Goal: Task Accomplishment & Management: Complete application form

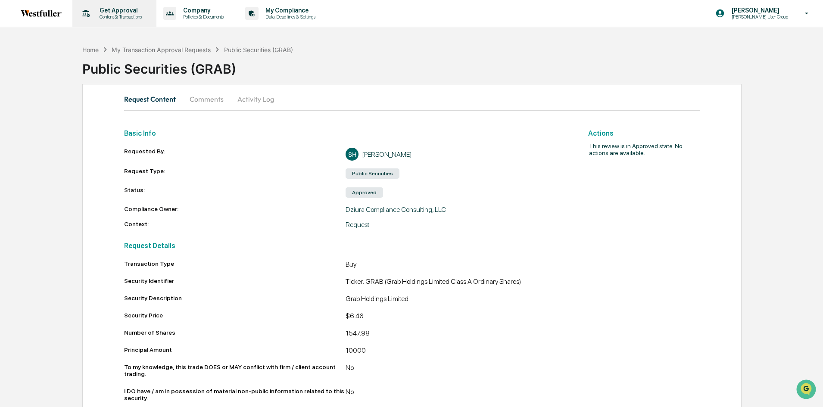
click at [113, 18] on p "Content & Transactions" at bounding box center [119, 17] width 53 height 6
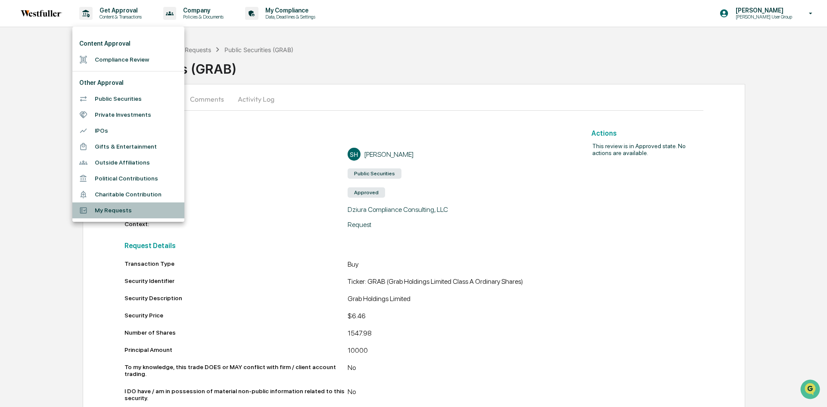
click at [110, 208] on li "My Requests" at bounding box center [128, 210] width 112 height 16
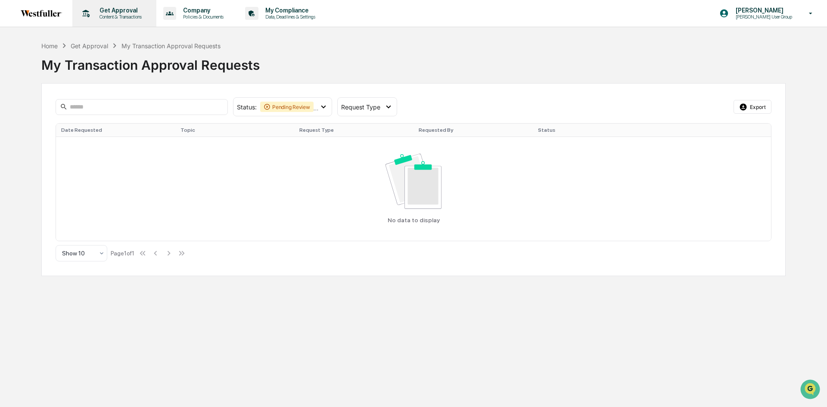
click at [110, 15] on p "Content & Transactions" at bounding box center [119, 17] width 53 height 6
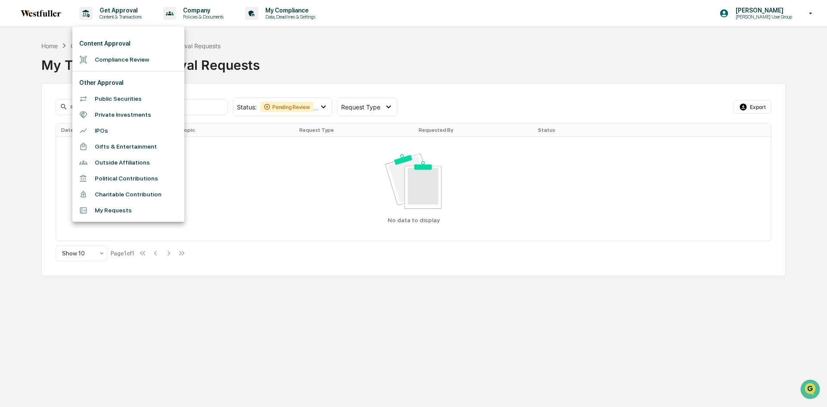
click at [123, 16] on div at bounding box center [413, 203] width 827 height 407
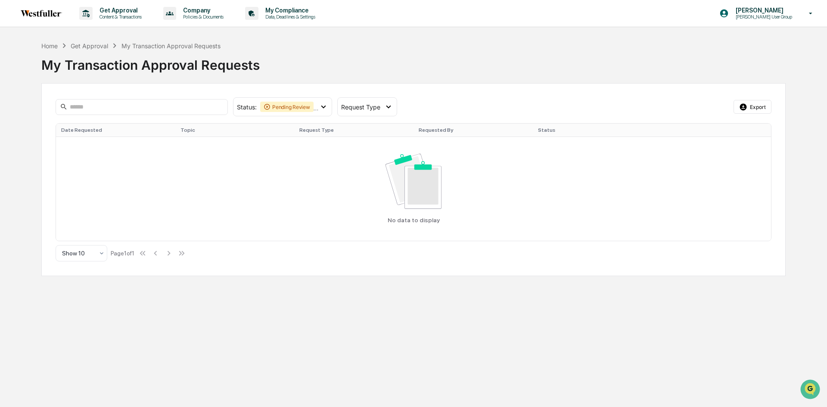
click at [123, 12] on p "Get Approval" at bounding box center [119, 10] width 53 height 7
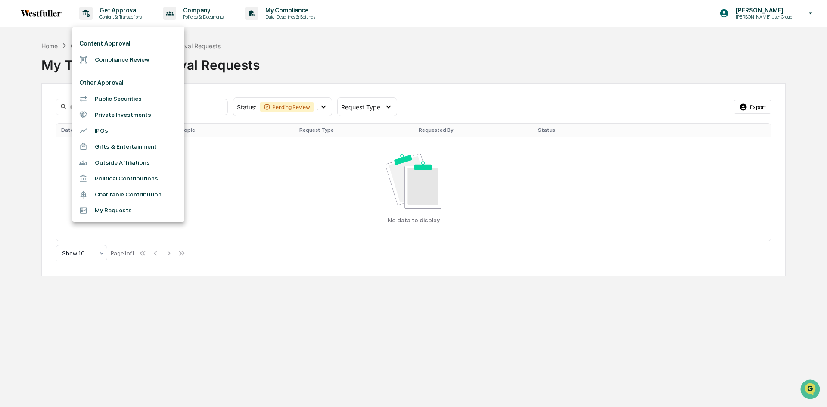
click at [282, 15] on div at bounding box center [413, 203] width 827 height 407
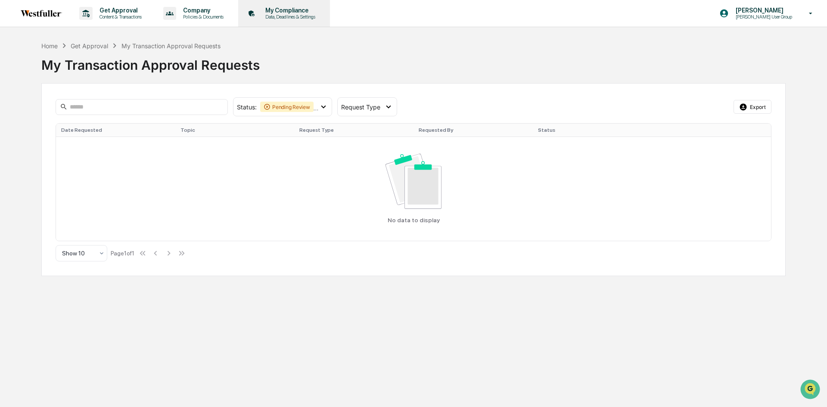
click at [292, 16] on p "Data, Deadlines & Settings" at bounding box center [288, 17] width 61 height 6
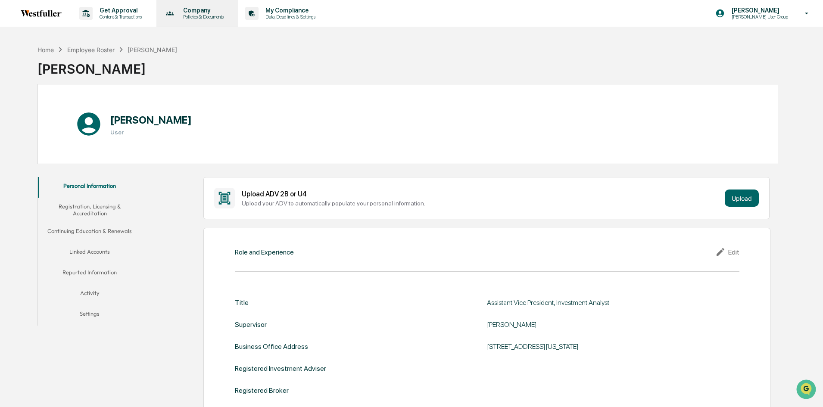
click at [196, 16] on p "Policies & Documents" at bounding box center [202, 17] width 52 height 6
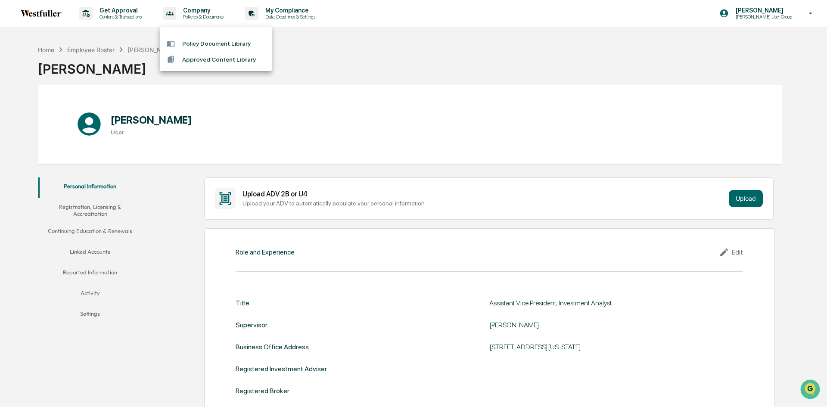
click at [116, 12] on div at bounding box center [413, 203] width 827 height 407
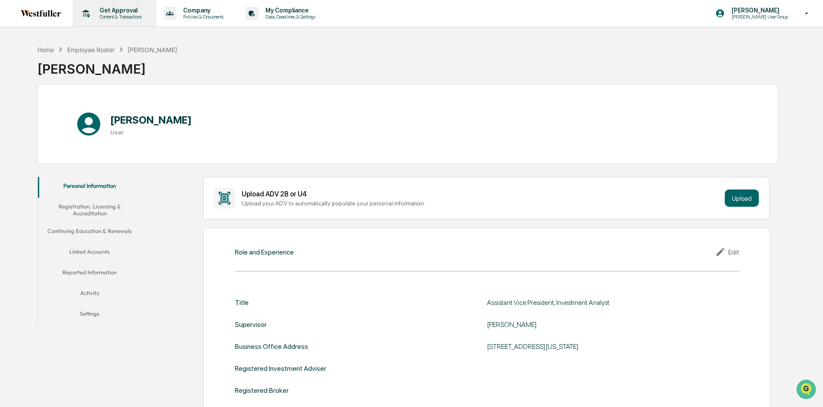
click at [122, 15] on p "Content & Transactions" at bounding box center [119, 17] width 53 height 6
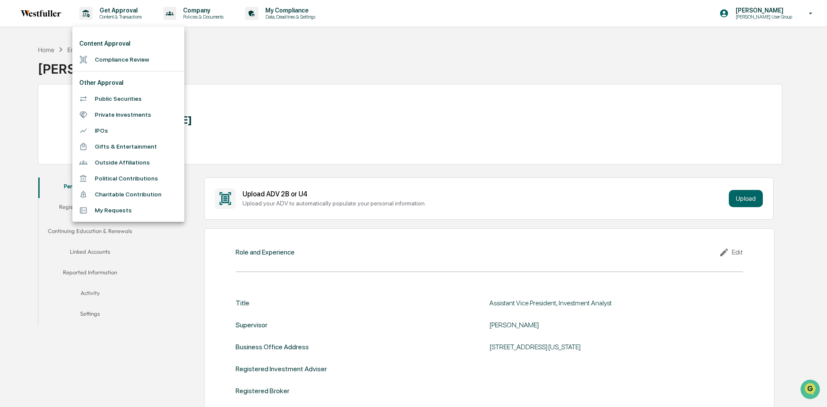
click at [138, 97] on li "Public Securities" at bounding box center [128, 99] width 112 height 16
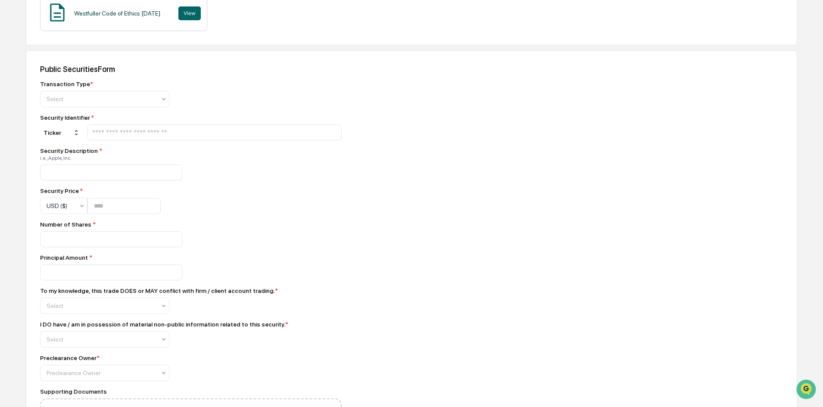
scroll to position [215, 0]
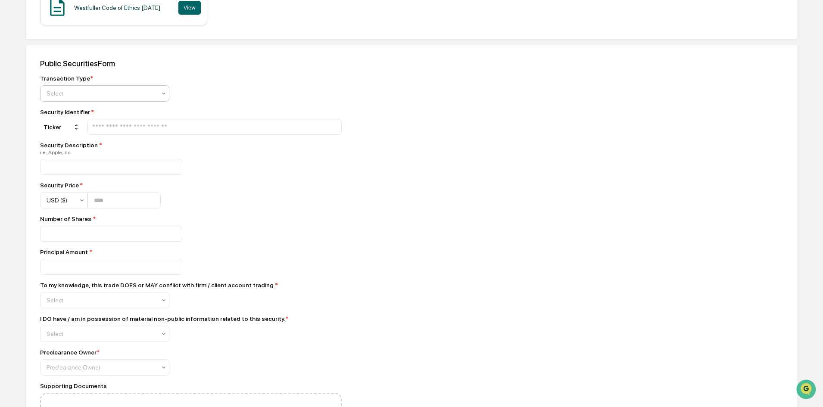
click at [117, 88] on div "Select" at bounding box center [101, 93] width 118 height 12
click at [112, 112] on div "Buy" at bounding box center [104, 114] width 128 height 17
click at [119, 128] on input "text" at bounding box center [214, 127] width 246 height 8
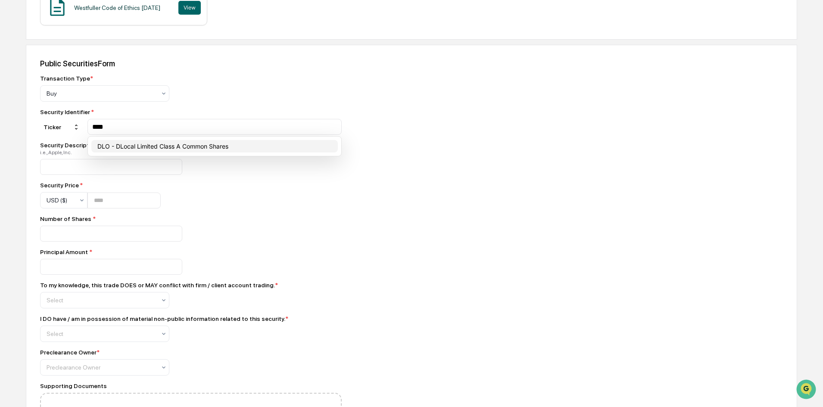
type input "***"
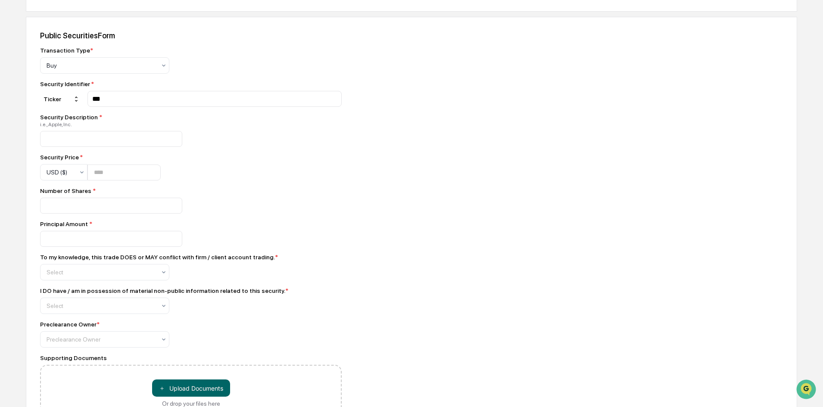
scroll to position [258, 0]
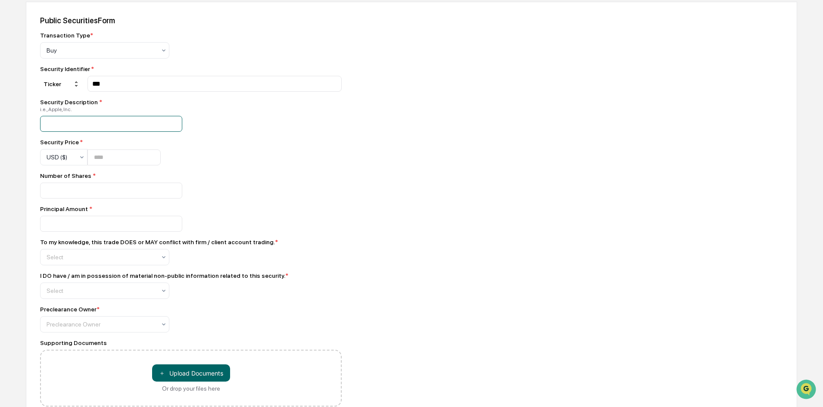
click at [141, 127] on input at bounding box center [111, 124] width 142 height 16
type input "**********"
click at [109, 159] on input "number" at bounding box center [123, 157] width 73 height 16
type input "*****"
click at [103, 190] on input "number" at bounding box center [111, 191] width 142 height 16
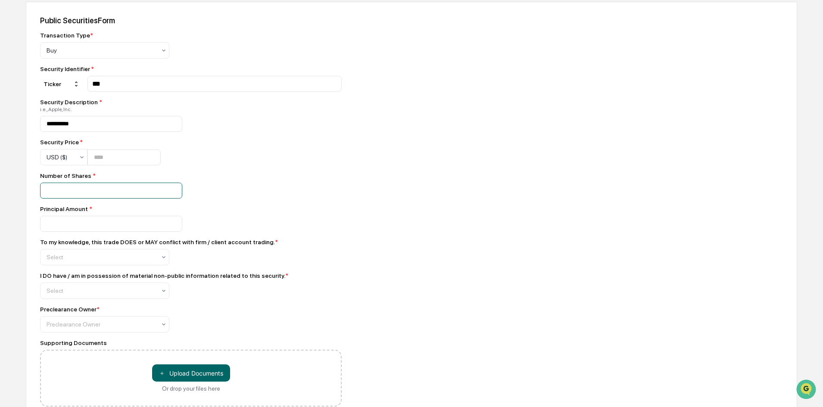
click at [102, 193] on input "number" at bounding box center [111, 191] width 142 height 16
click at [105, 191] on input "number" at bounding box center [111, 191] width 142 height 16
click at [87, 192] on input "number" at bounding box center [111, 191] width 142 height 16
type input "***"
click at [114, 225] on input "number" at bounding box center [111, 224] width 142 height 16
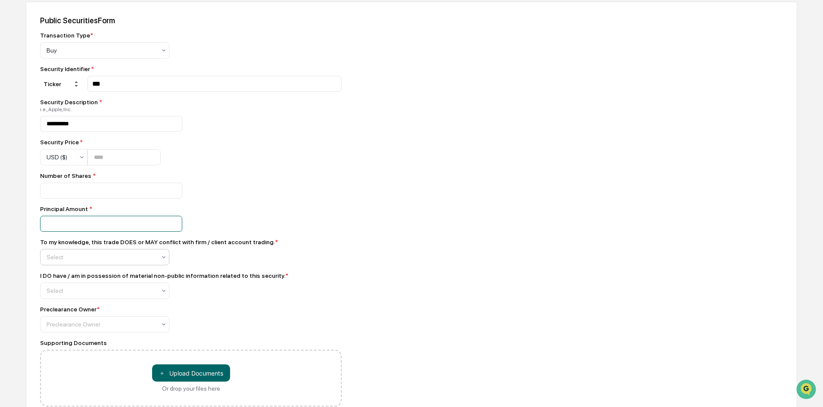
type input "*****"
click at [103, 254] on div "Select" at bounding box center [101, 257] width 118 height 12
click at [83, 296] on div "No" at bounding box center [104, 296] width 128 height 17
click at [83, 295] on div at bounding box center [101, 290] width 109 height 9
click at [76, 331] on div "No" at bounding box center [104, 330] width 128 height 17
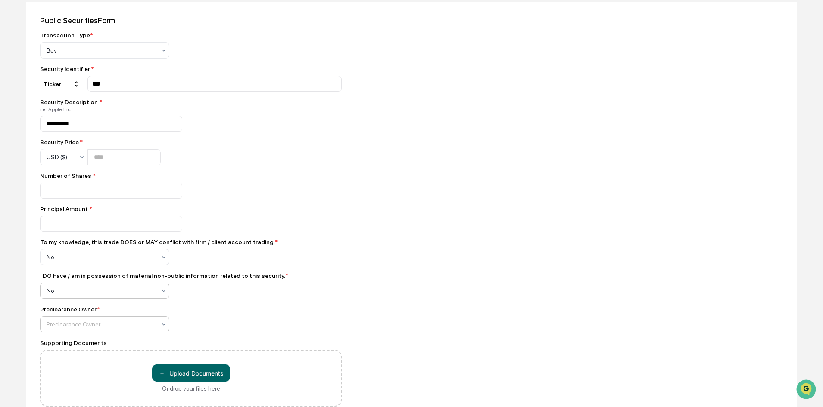
click at [80, 329] on div at bounding box center [101, 324] width 109 height 9
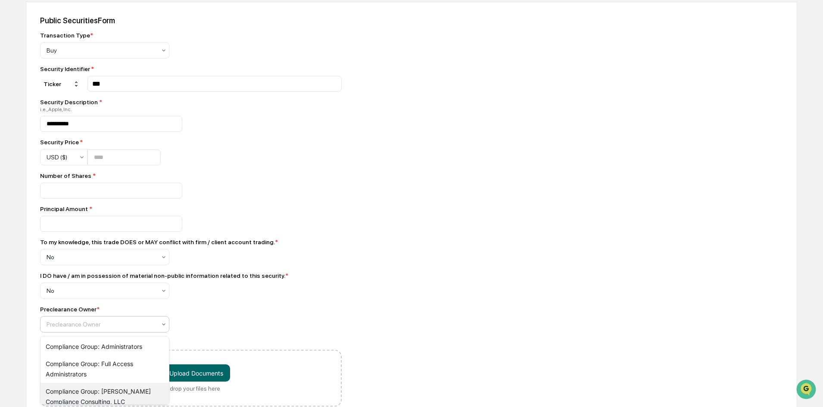
click at [117, 389] on div "Compliance Group: [PERSON_NAME] Compliance Consulting, LLC" at bounding box center [104, 397] width 128 height 28
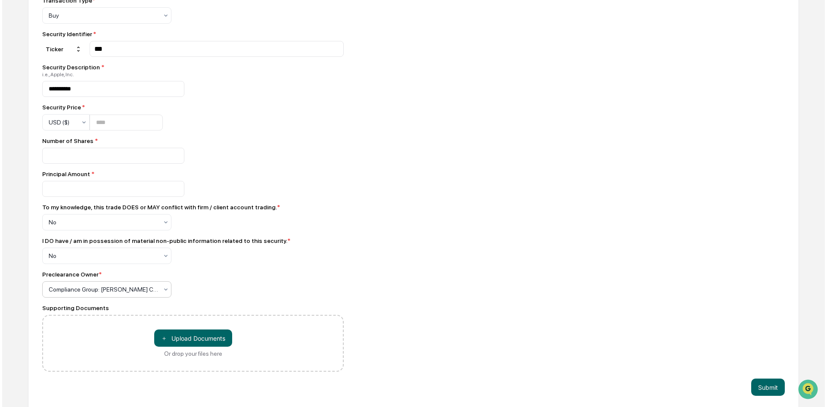
scroll to position [298, 0]
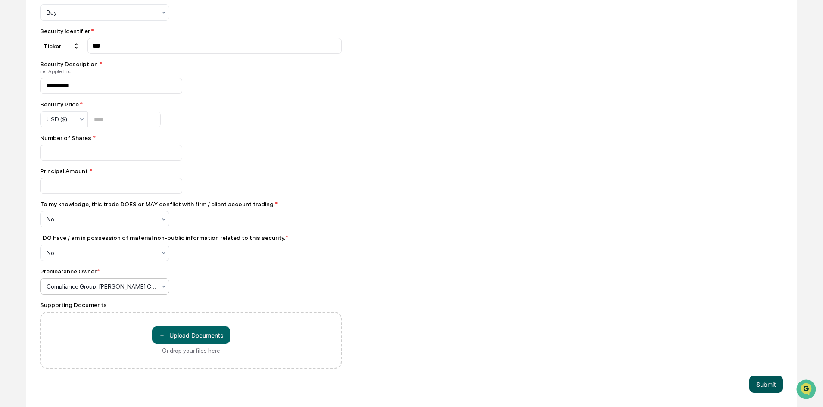
click at [759, 383] on button "Submit" at bounding box center [766, 384] width 34 height 17
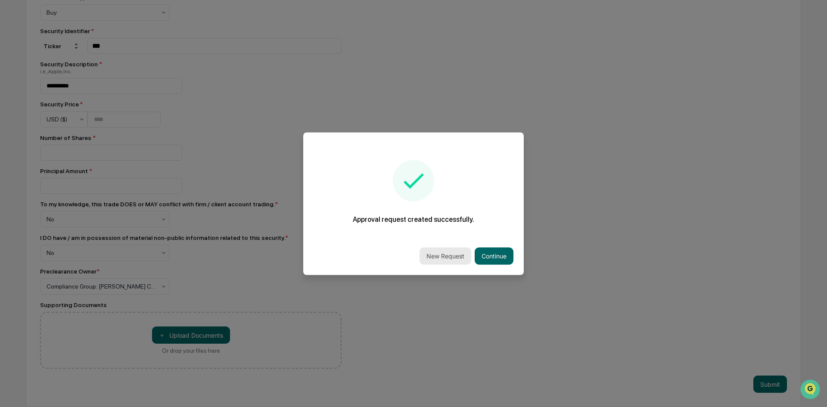
click at [439, 260] on button "New Request" at bounding box center [446, 255] width 52 height 17
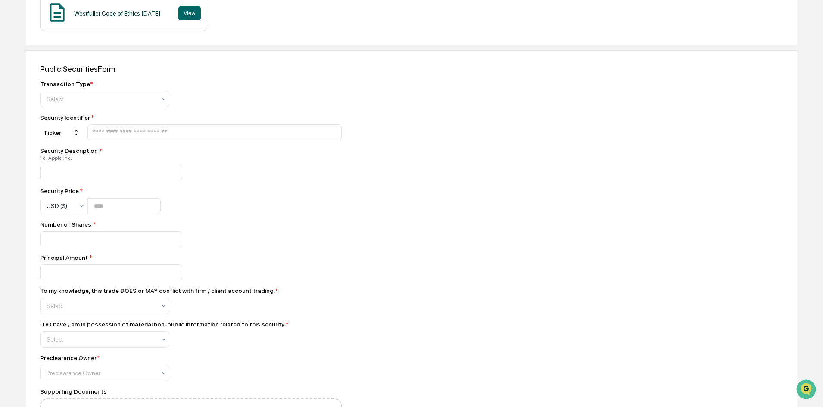
scroll to position [215, 0]
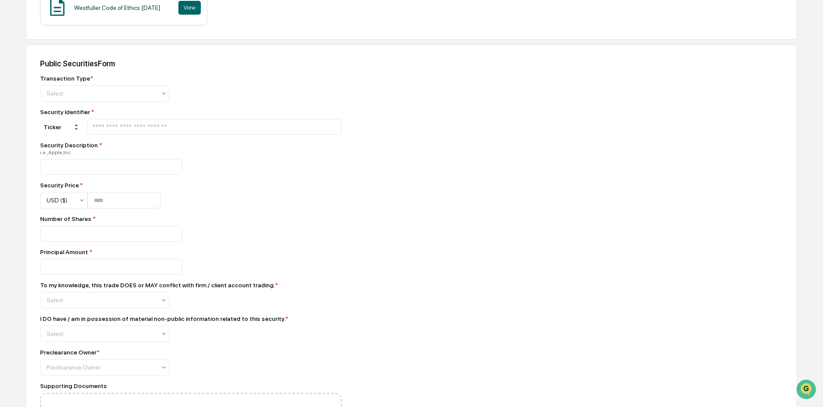
click at [117, 124] on input "text" at bounding box center [214, 127] width 246 height 8
click at [125, 95] on div at bounding box center [101, 93] width 109 height 9
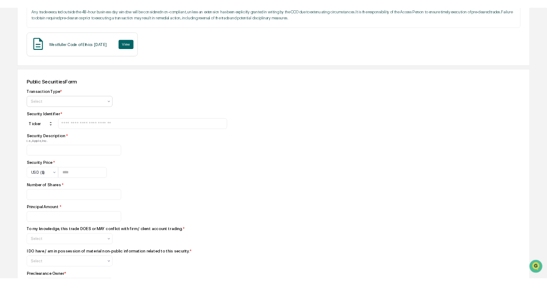
scroll to position [172, 0]
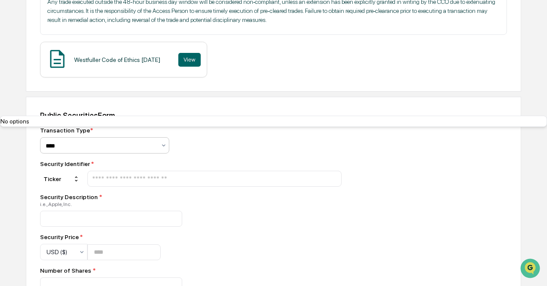
type input "****"
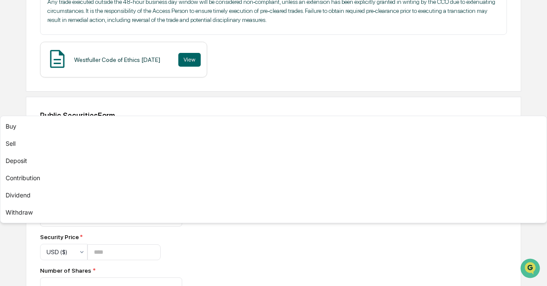
click at [113, 154] on div "Select" at bounding box center [104, 145] width 129 height 16
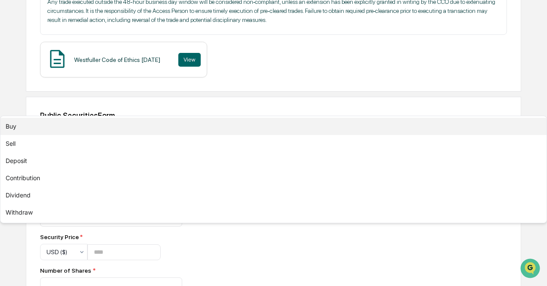
click at [111, 135] on div "Buy" at bounding box center [273, 126] width 546 height 17
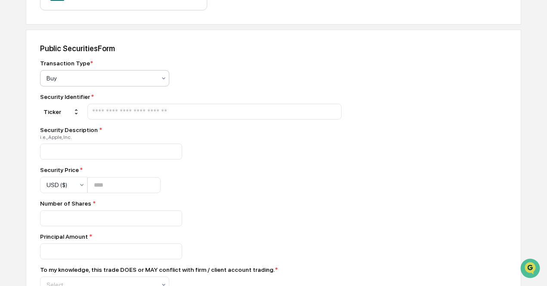
scroll to position [242, 0]
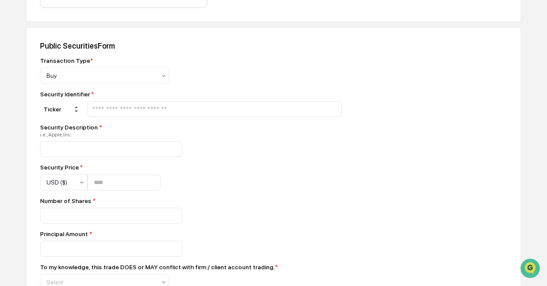
click at [121, 106] on input "text" at bounding box center [214, 109] width 246 height 8
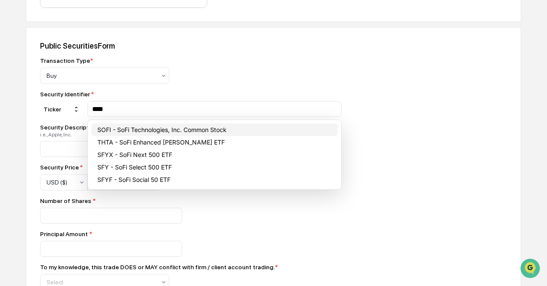
type input "****"
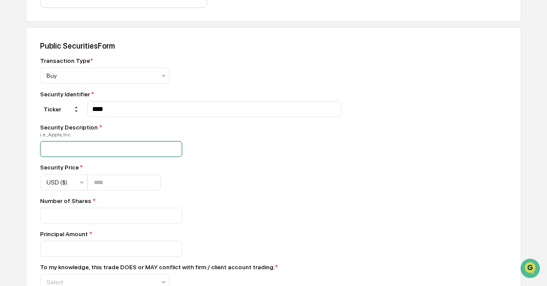
click at [115, 145] on input at bounding box center [111, 149] width 142 height 16
type input "**********"
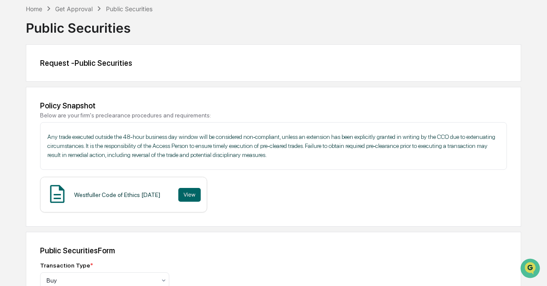
scroll to position [0, 0]
